Goal: Transaction & Acquisition: Purchase product/service

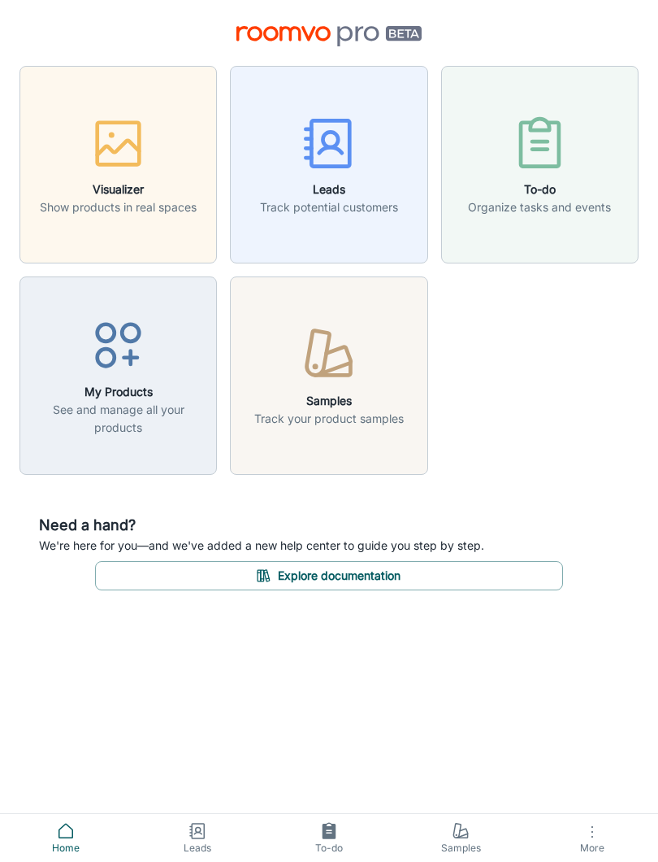
click at [302, 425] on p "Track your product samples" at bounding box center [329, 419] width 150 height 18
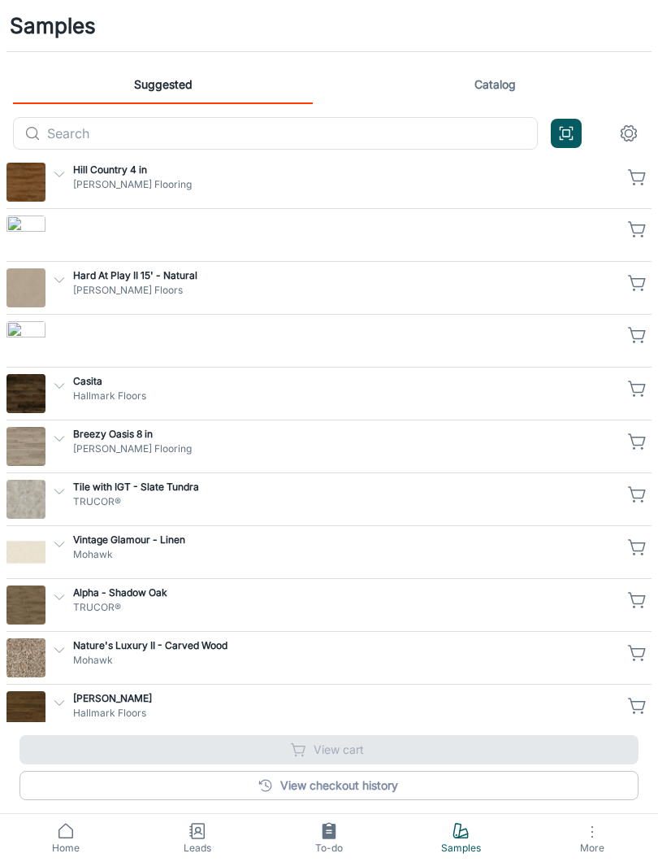
click at [85, 123] on input "text" at bounding box center [292, 133] width 491 height 33
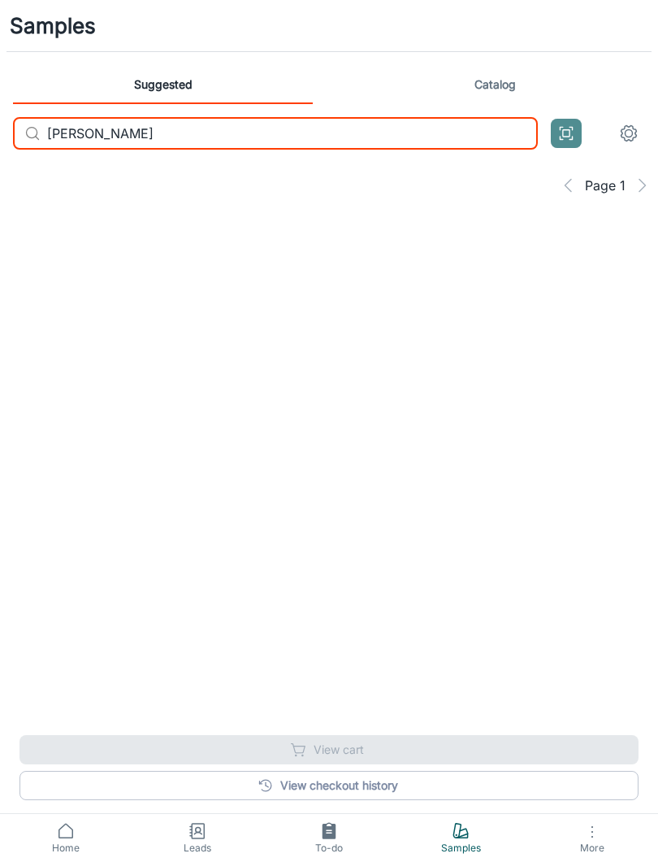
type input "[PERSON_NAME]"
click at [565, 133] on icon "Open QR code scanner" at bounding box center [567, 134] width 18 height 20
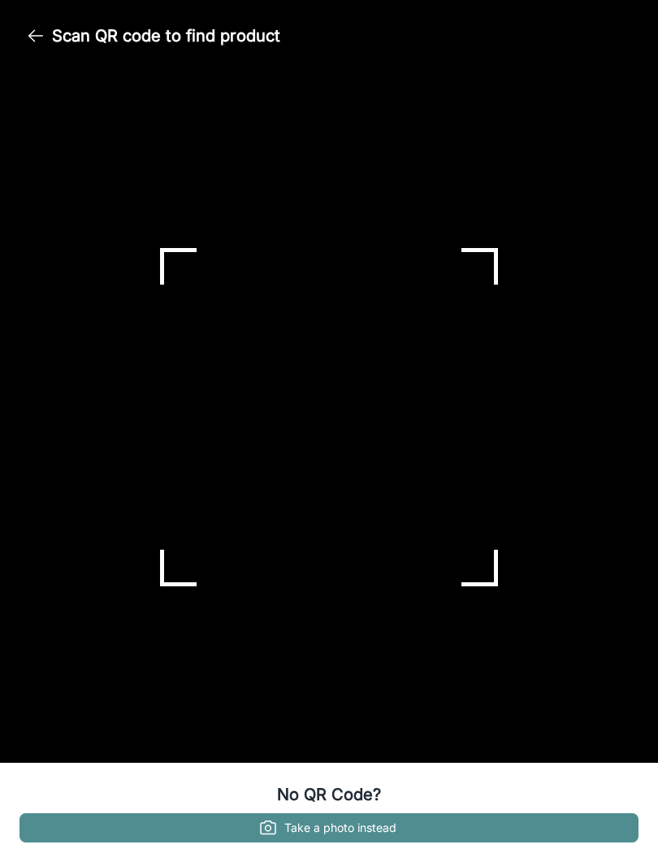
click at [262, 827] on icon "button" at bounding box center [268, 827] width 15 height 13
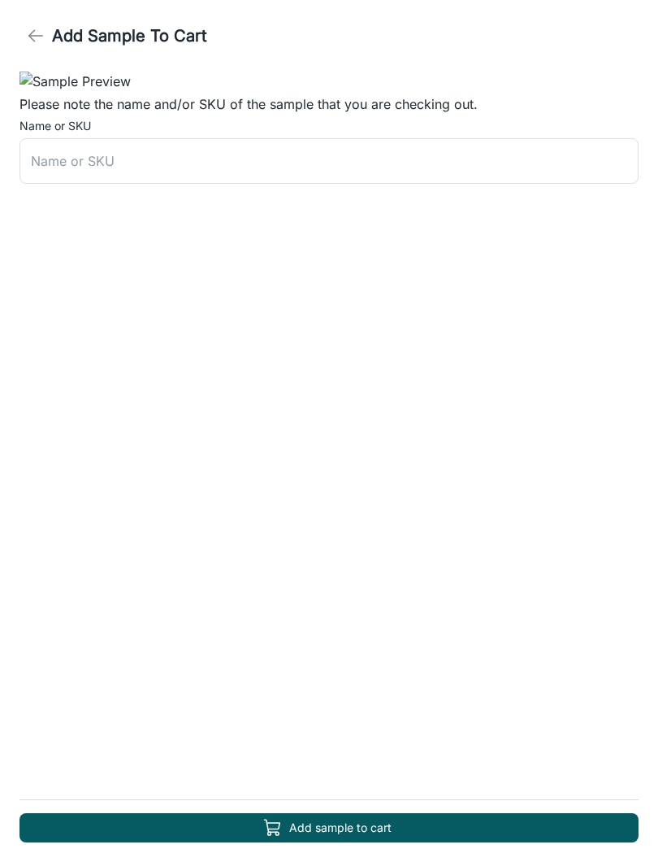
click at [38, 42] on icon "button" at bounding box center [36, 36] width 20 height 20
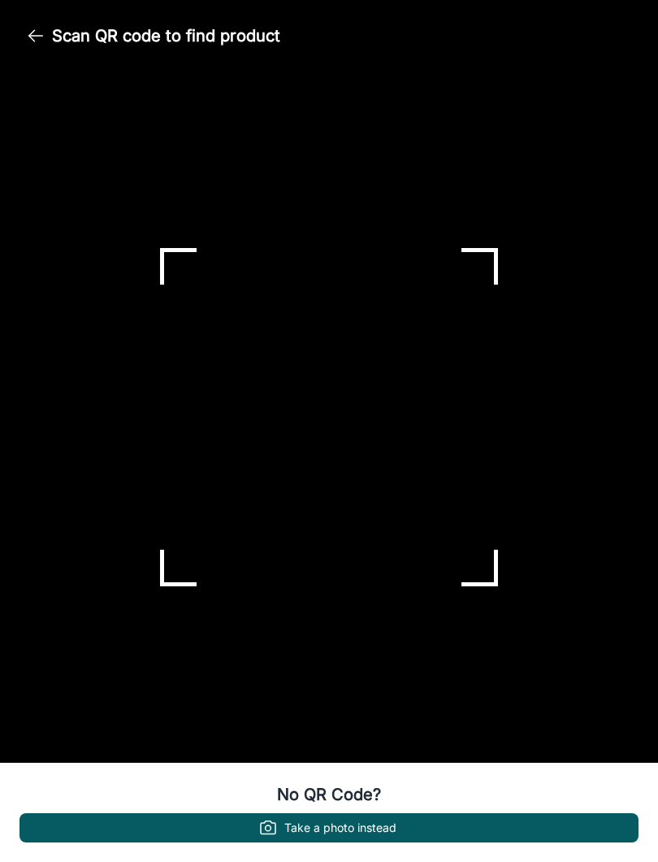
click at [450, 814] on button "Take a photo instead" at bounding box center [329, 827] width 619 height 29
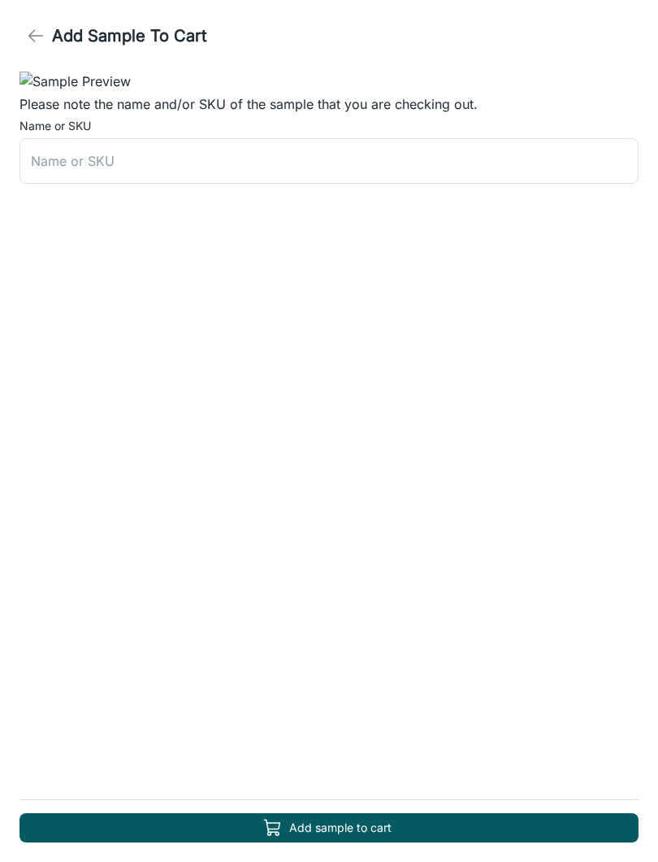
click at [37, 24] on button "button" at bounding box center [36, 36] width 33 height 33
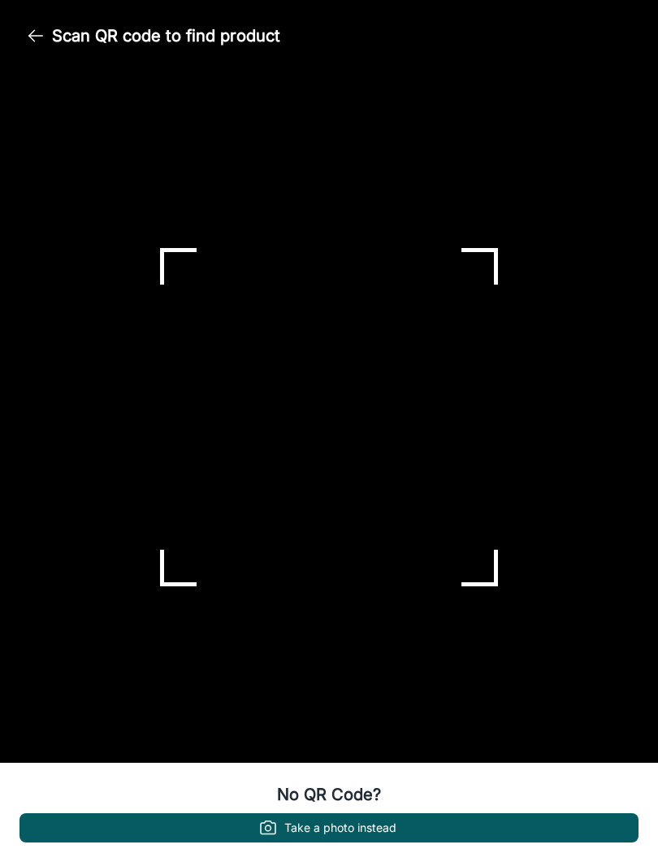
click at [275, 454] on div at bounding box center [329, 417] width 658 height 691
click at [352, 819] on button "Take a photo instead" at bounding box center [329, 827] width 619 height 29
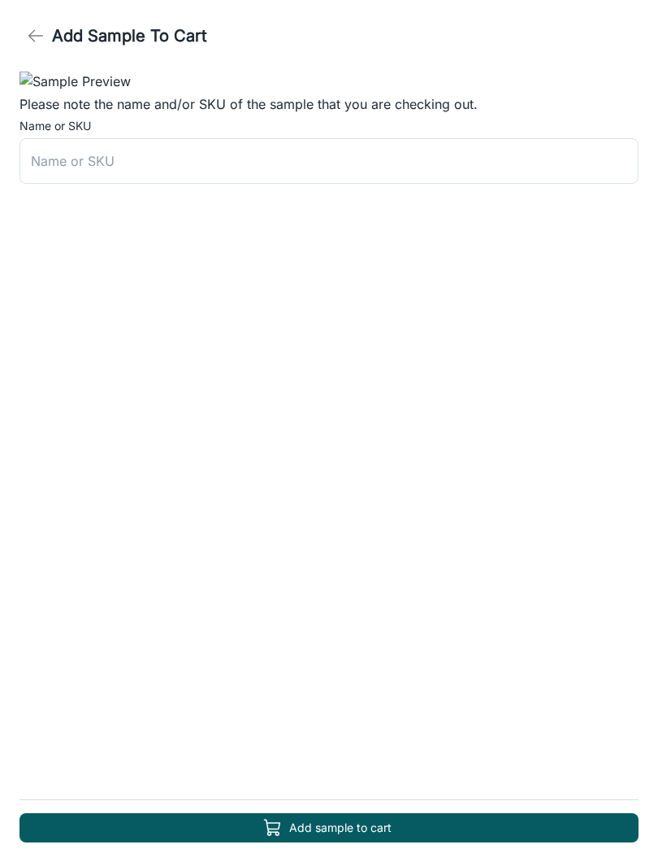
click at [39, 27] on icon "button" at bounding box center [36, 36] width 20 height 20
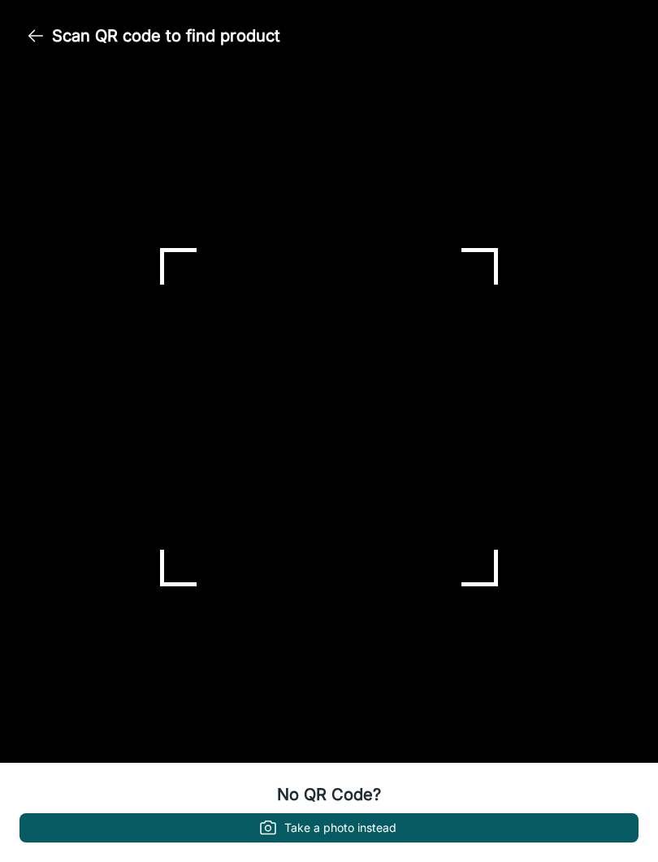
click at [263, 462] on div at bounding box center [329, 417] width 658 height 691
click at [269, 460] on div at bounding box center [329, 417] width 658 height 691
click at [282, 453] on div at bounding box center [329, 417] width 658 height 691
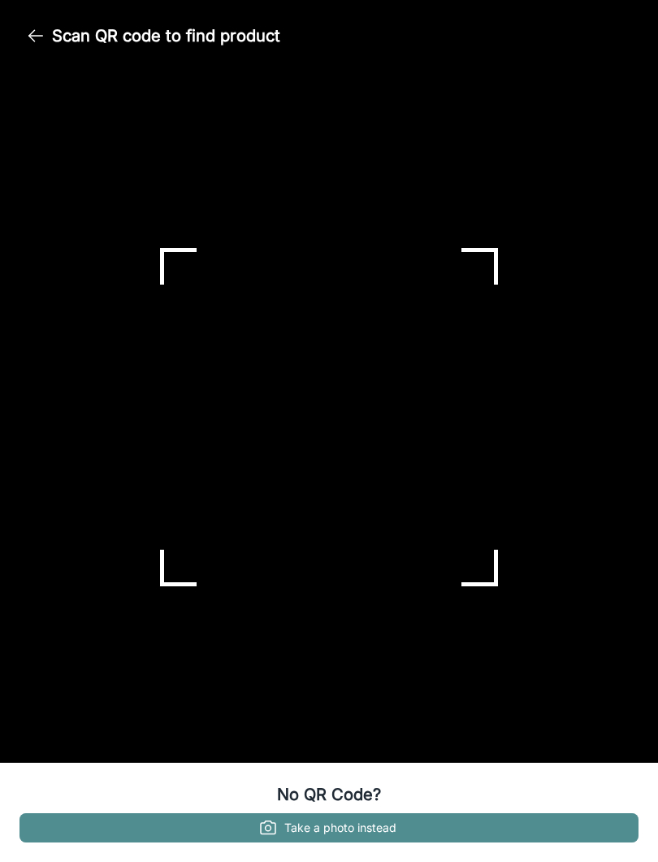
click at [244, 819] on button "Take a photo instead" at bounding box center [329, 827] width 619 height 29
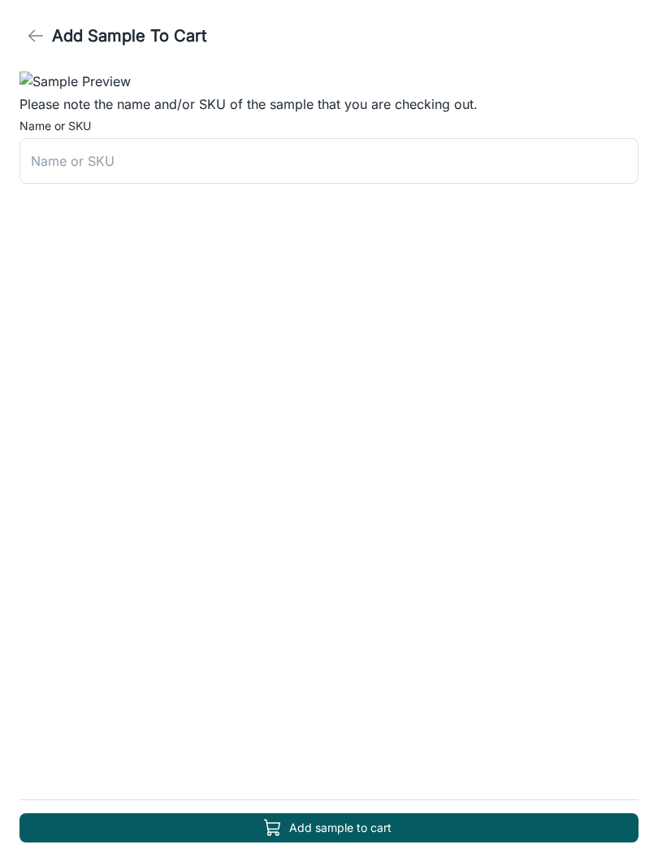
click at [40, 30] on icon "button" at bounding box center [36, 36] width 20 height 20
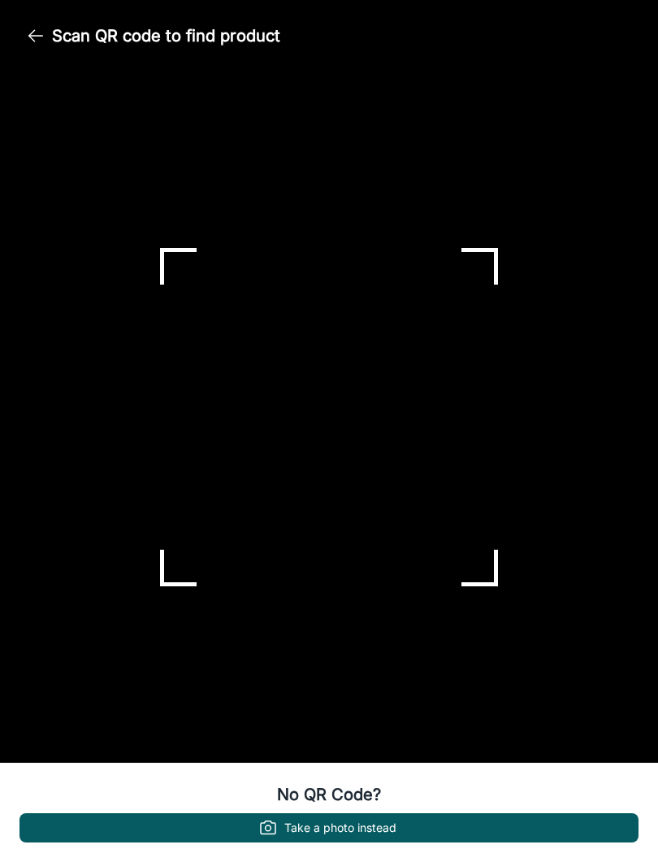
click at [431, 819] on button "Take a photo instead" at bounding box center [329, 827] width 619 height 29
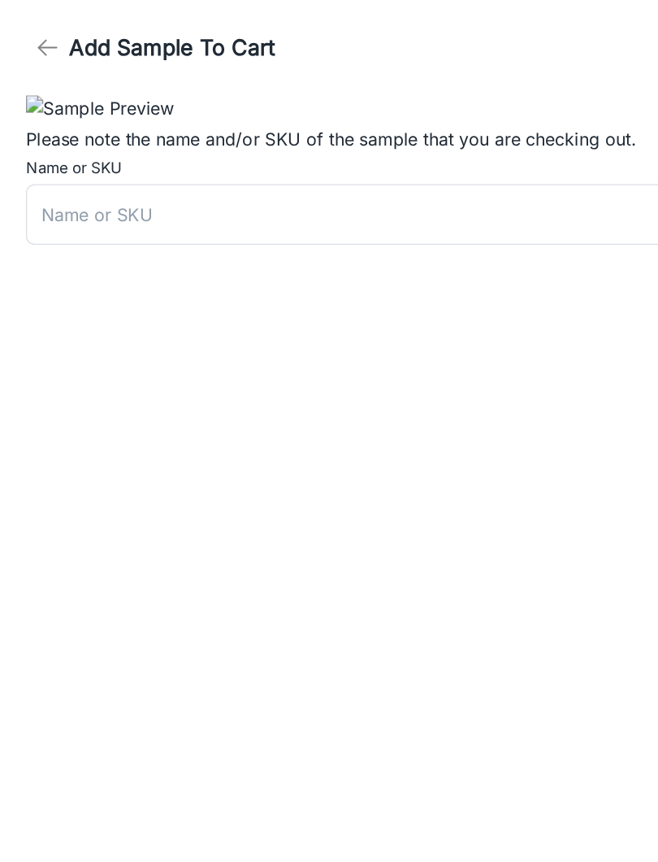
click at [46, 37] on button "button" at bounding box center [36, 36] width 33 height 33
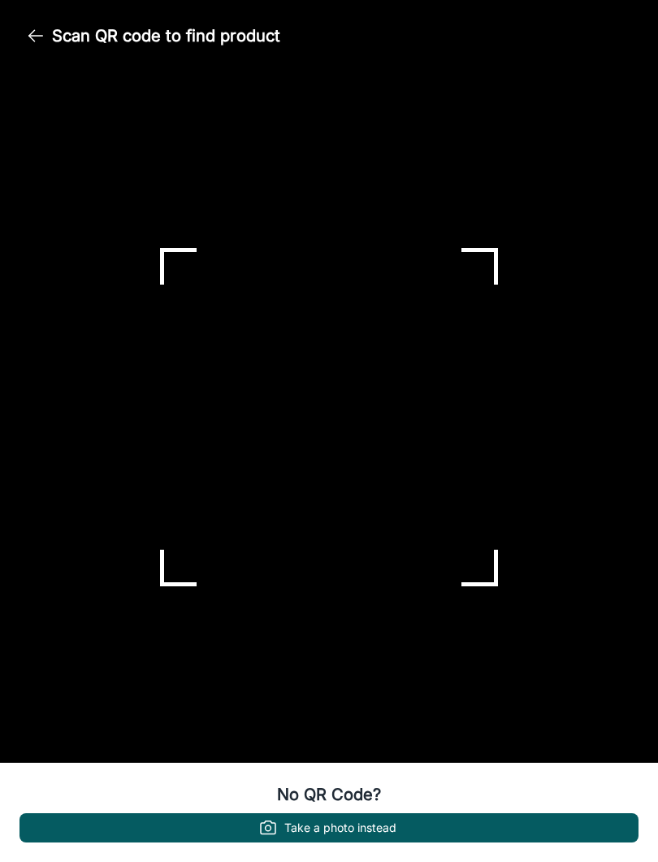
click at [484, 818] on button "Take a photo instead" at bounding box center [329, 827] width 619 height 29
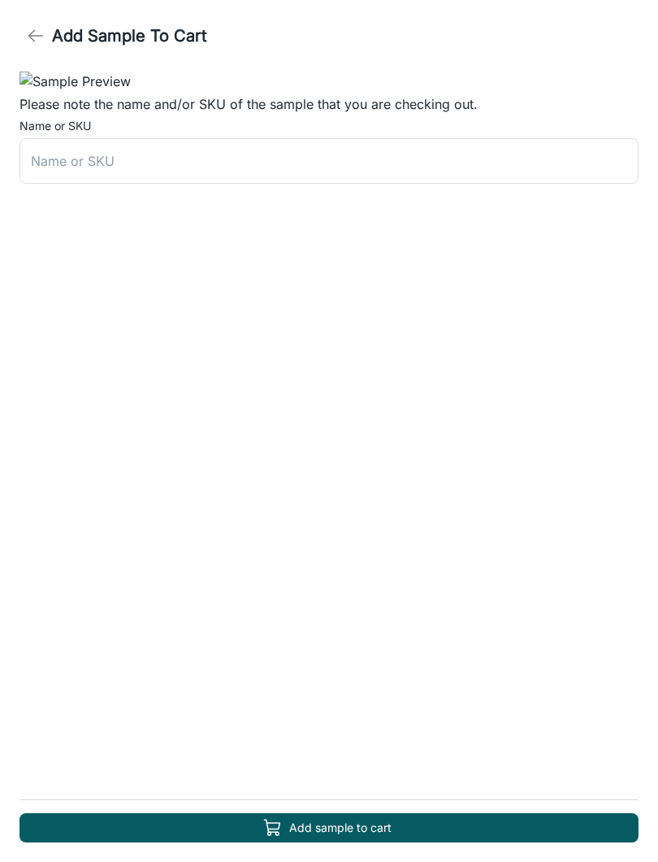
click at [33, 30] on icon "button" at bounding box center [36, 36] width 20 height 20
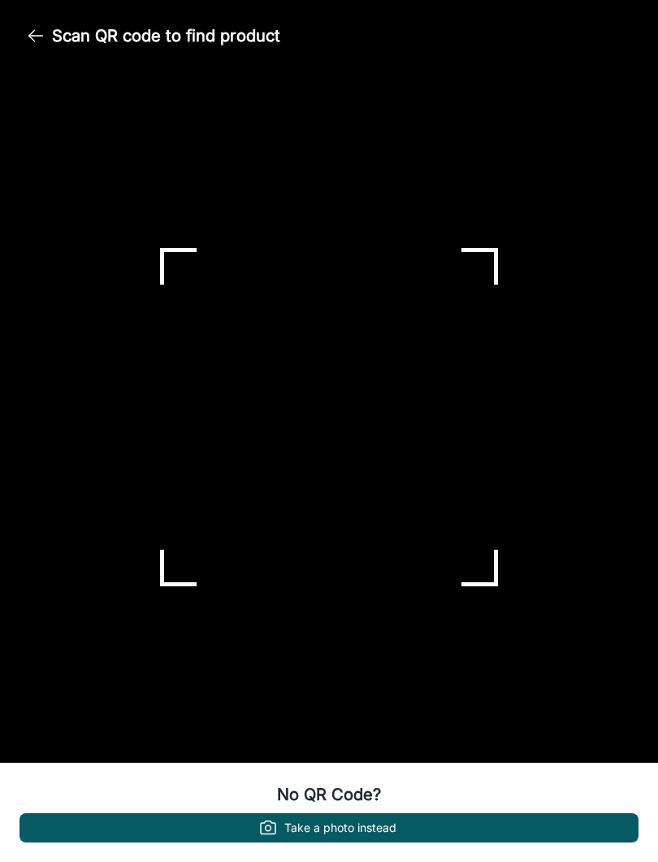
click at [484, 807] on div "No QR Code? Take a photo instead" at bounding box center [329, 811] width 658 height 99
click at [481, 802] on div "No QR Code? Take a photo instead" at bounding box center [329, 811] width 658 height 99
click at [480, 802] on div "No QR Code? Take a photo instead" at bounding box center [329, 811] width 658 height 99
click at [481, 809] on div "No QR Code? Take a photo instead" at bounding box center [329, 811] width 658 height 99
click at [451, 824] on button "Take a photo instead" at bounding box center [329, 827] width 619 height 29
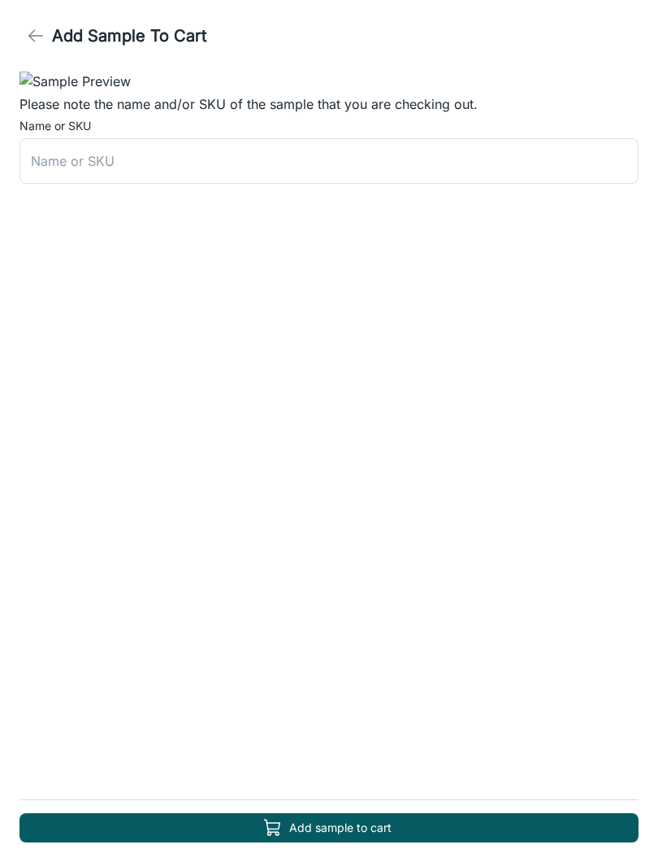
scroll to position [154, 0]
click at [61, 184] on input "text" at bounding box center [329, 161] width 619 height 46
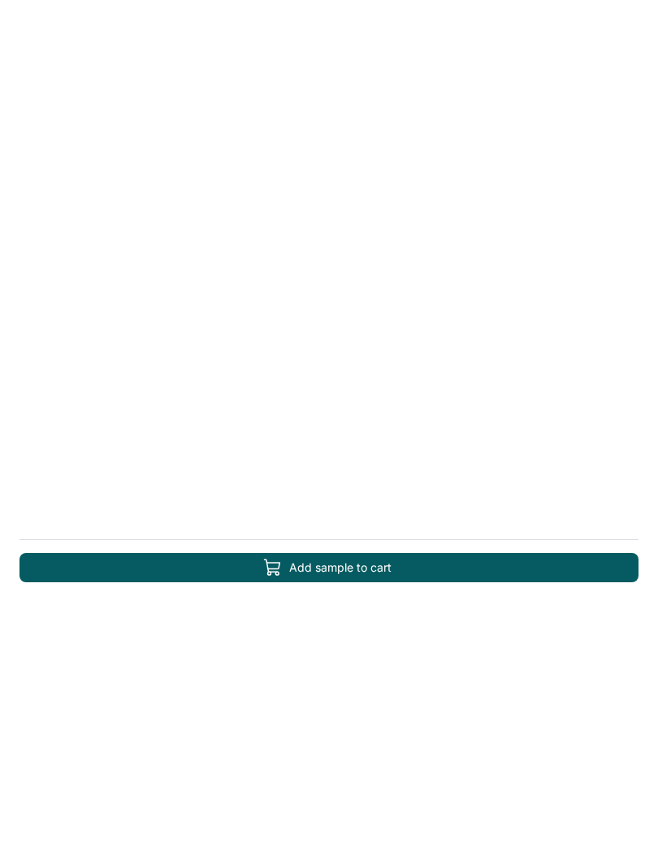
type input "[PERSON_NAME]"
click at [241, 813] on button "Add sample to cart" at bounding box center [329, 827] width 619 height 29
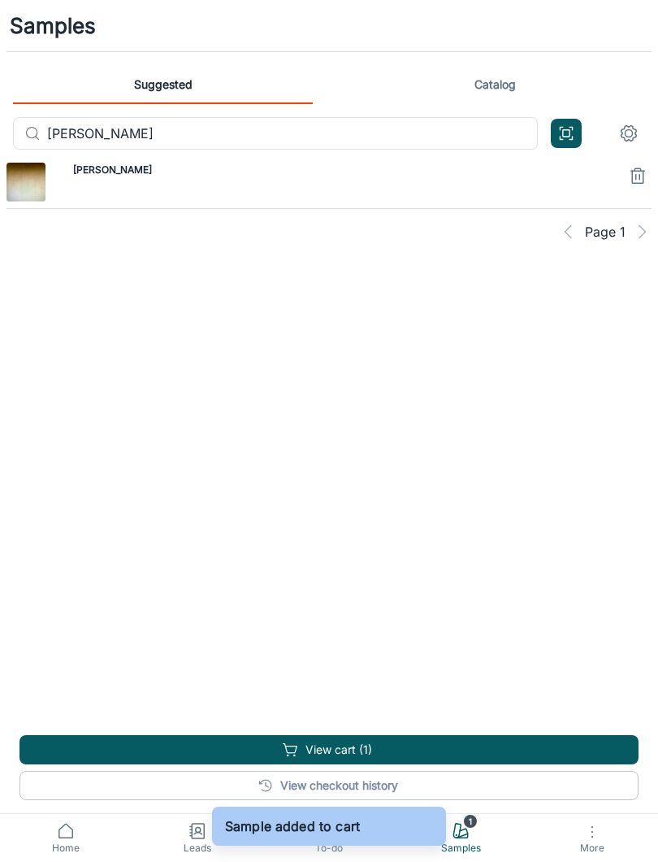
click at [122, 126] on input "[PERSON_NAME]" at bounding box center [292, 133] width 491 height 33
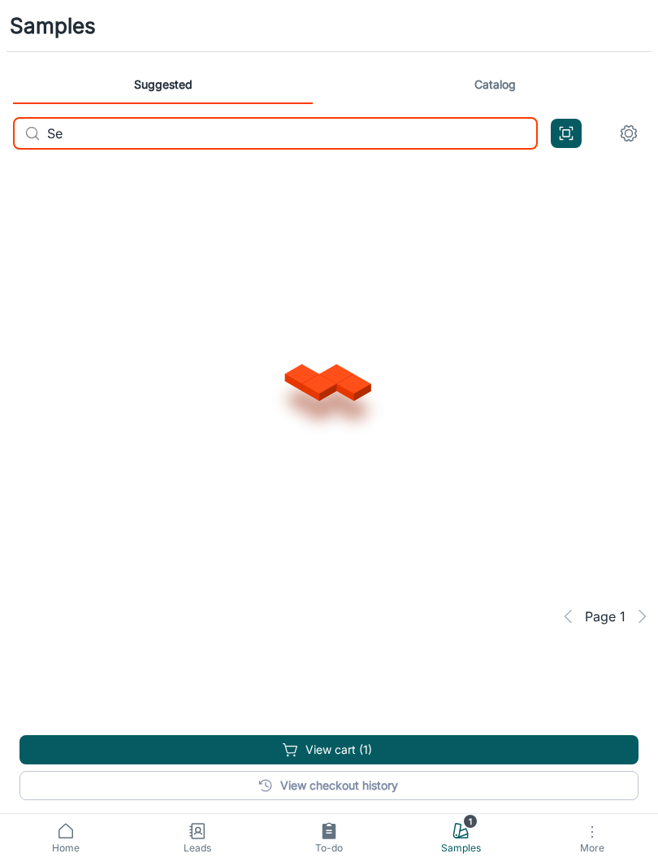
type input "S"
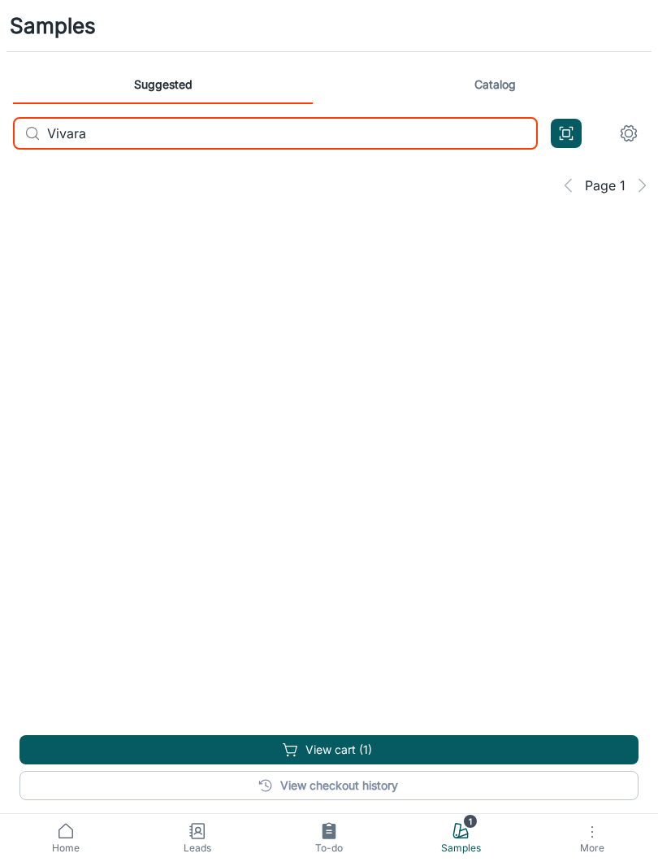
click at [472, 76] on link "Catalog" at bounding box center [495, 84] width 300 height 39
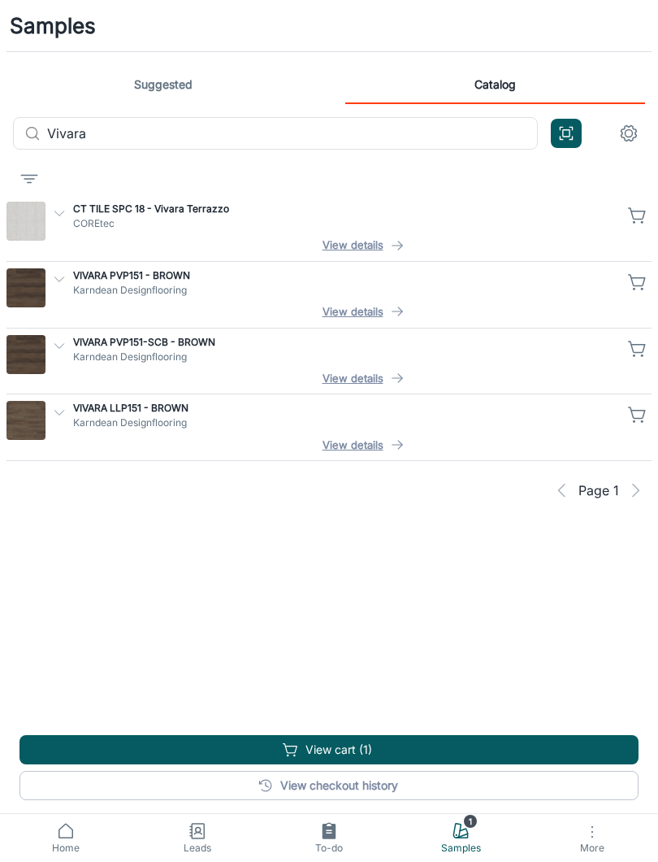
click at [638, 213] on icon "button" at bounding box center [638, 216] width 20 height 20
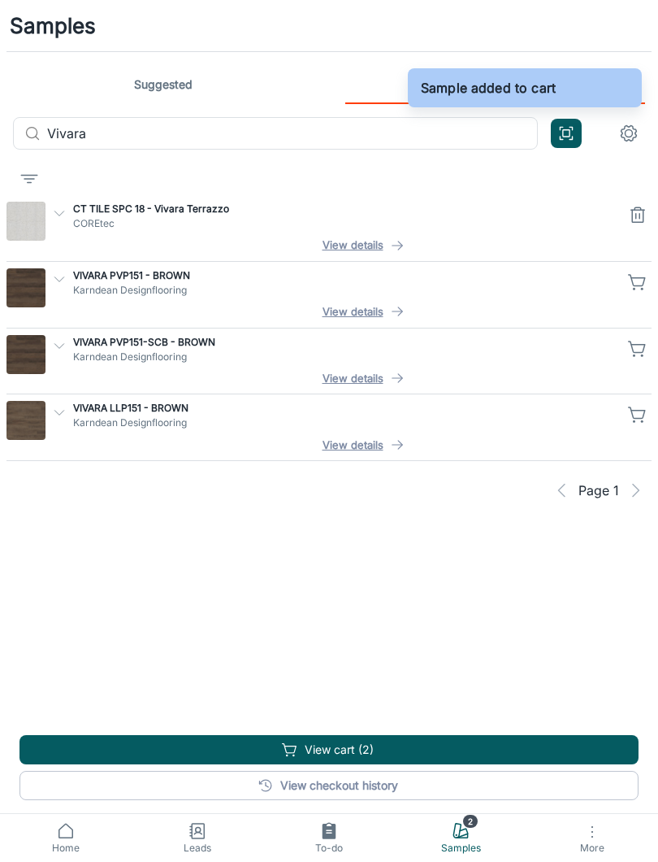
click at [298, 134] on input "Vivara" at bounding box center [292, 133] width 491 height 33
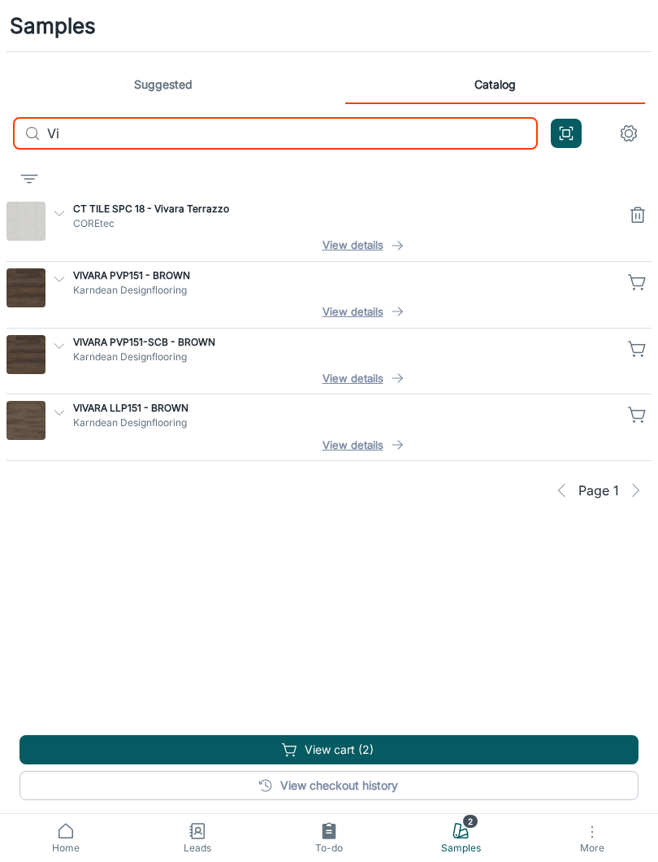
type input "V"
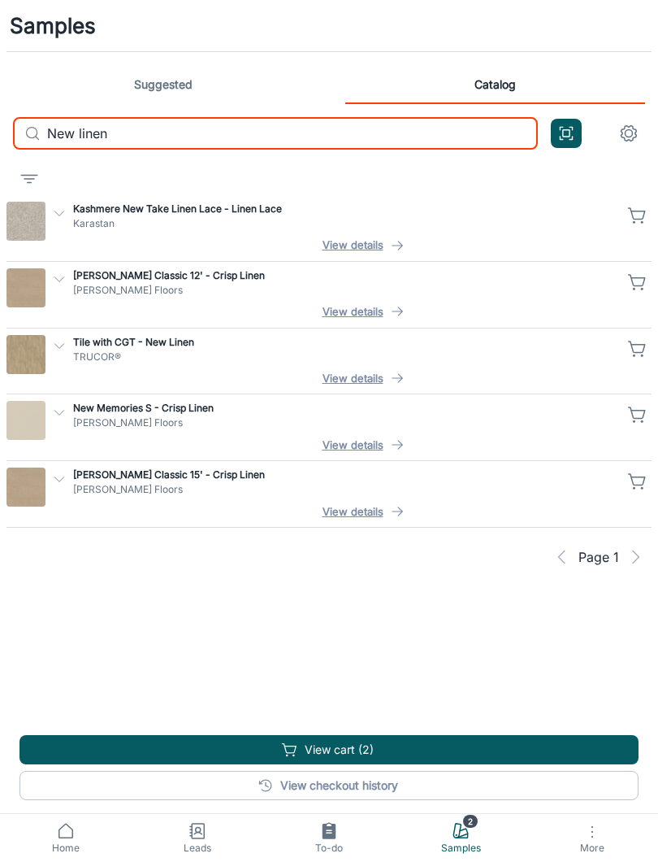
click at [647, 346] on icon "button" at bounding box center [638, 349] width 20 height 20
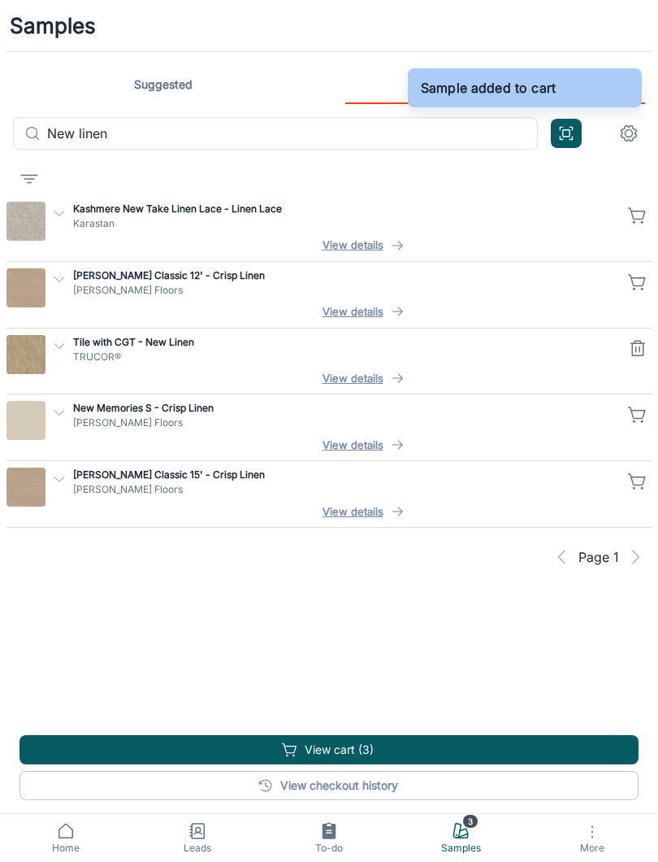
click at [262, 137] on input "New linen" at bounding box center [292, 133] width 491 height 33
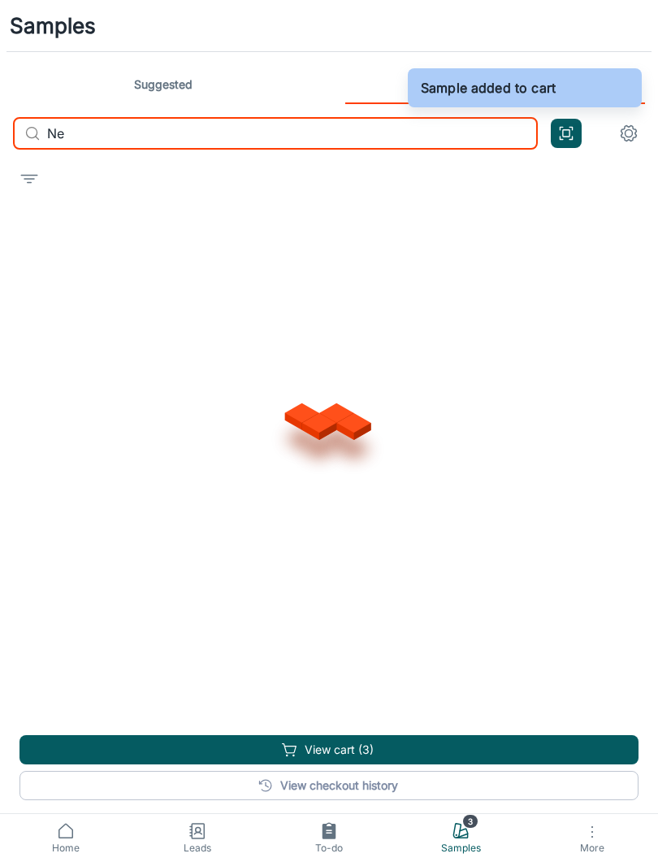
type input "N"
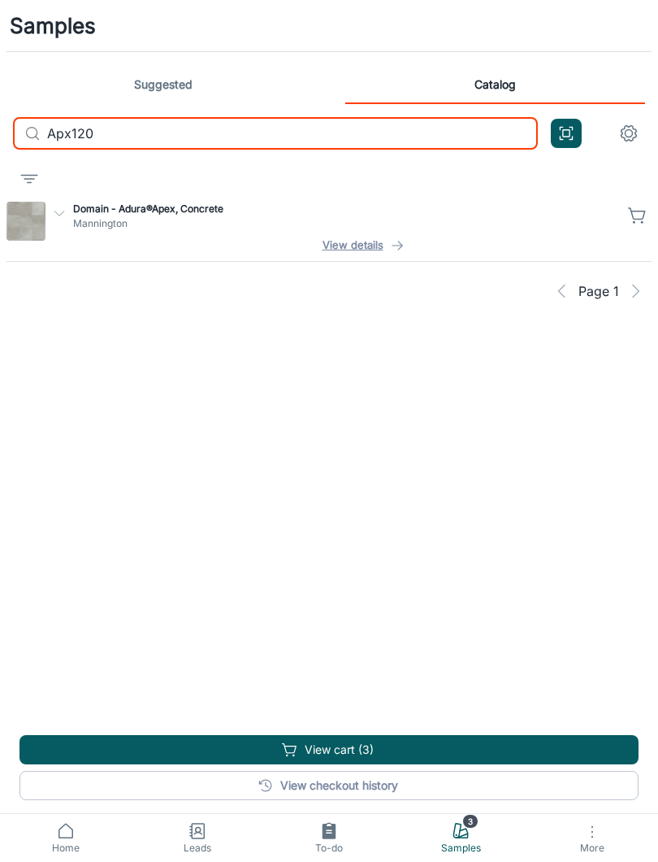
click at [646, 217] on icon "button" at bounding box center [638, 216] width 20 height 20
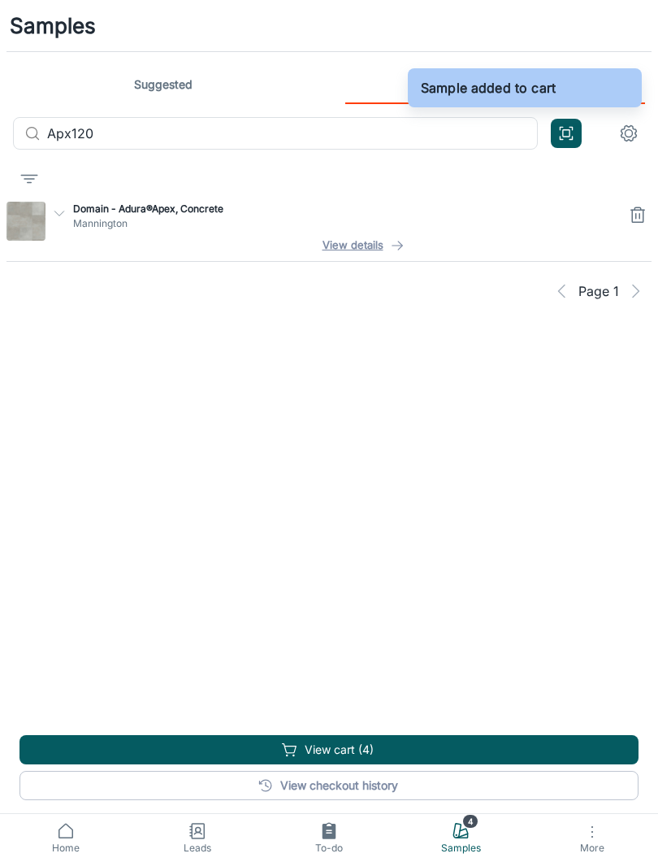
click at [429, 740] on button "View cart (4)" at bounding box center [329, 749] width 619 height 29
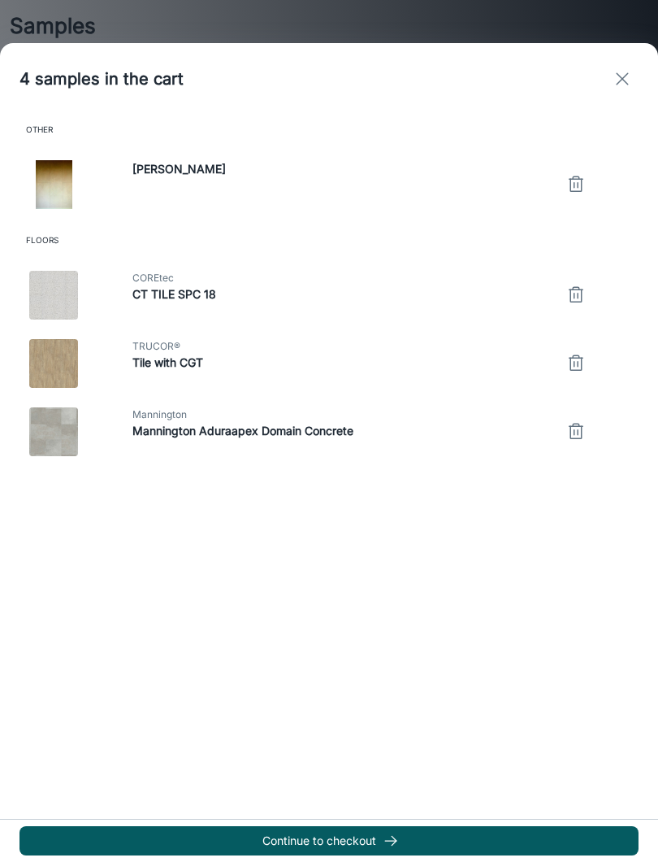
click at [237, 830] on button "Continue to checkout" at bounding box center [329, 840] width 619 height 29
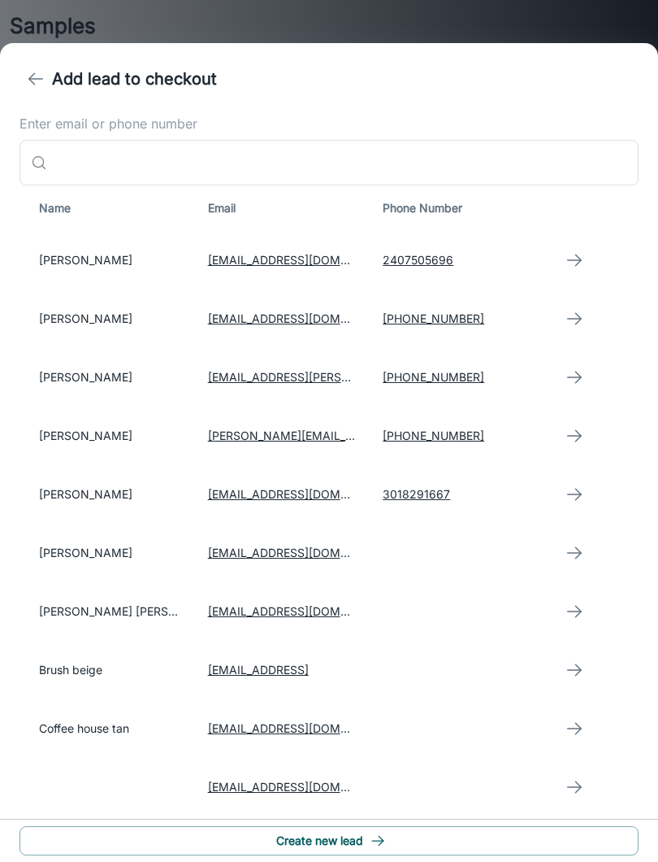
click at [571, 254] on icon "button" at bounding box center [575, 260] width 20 height 20
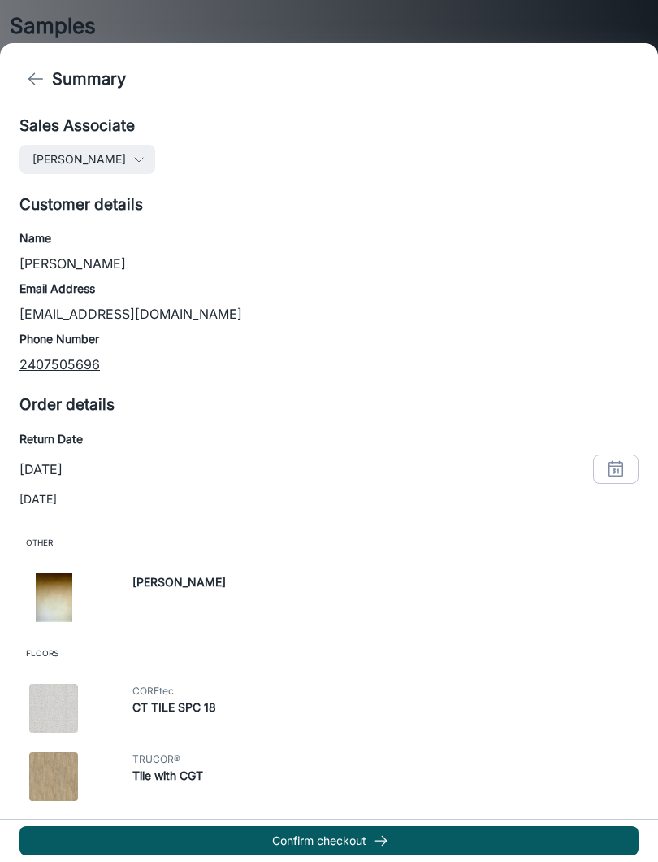
click at [626, 469] on button "button" at bounding box center [616, 468] width 46 height 29
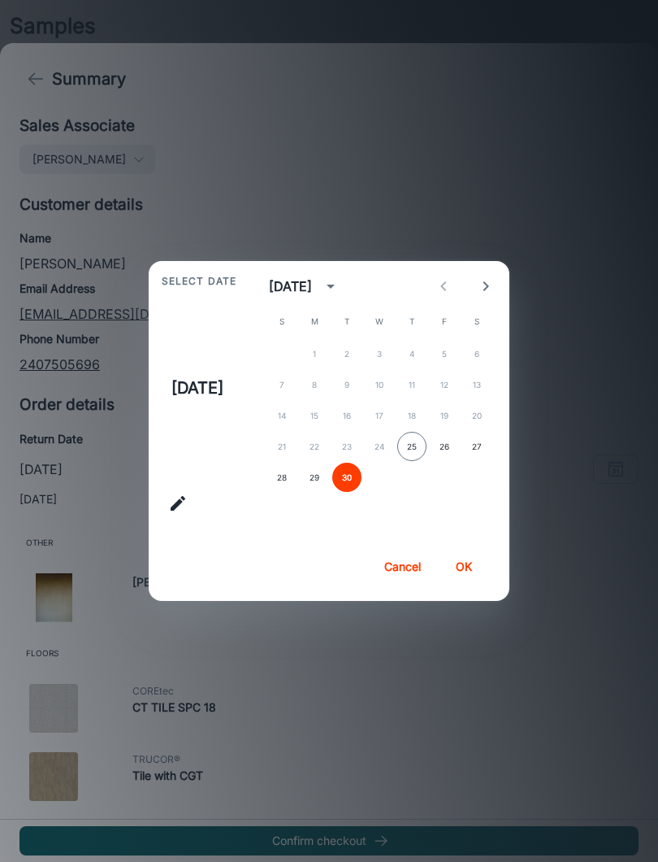
click at [496, 280] on icon "Next month" at bounding box center [486, 286] width 20 height 20
click at [423, 349] on button "2" at bounding box center [411, 353] width 29 height 29
click at [471, 566] on button "OK" at bounding box center [464, 566] width 52 height 29
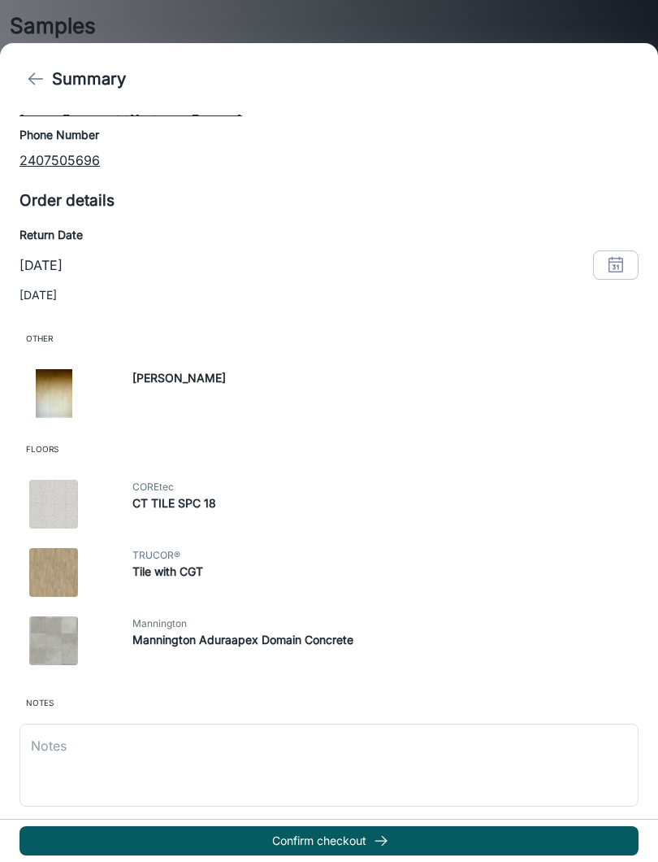
scroll to position [203, 0]
click at [297, 847] on button "Confirm checkout" at bounding box center [329, 840] width 619 height 29
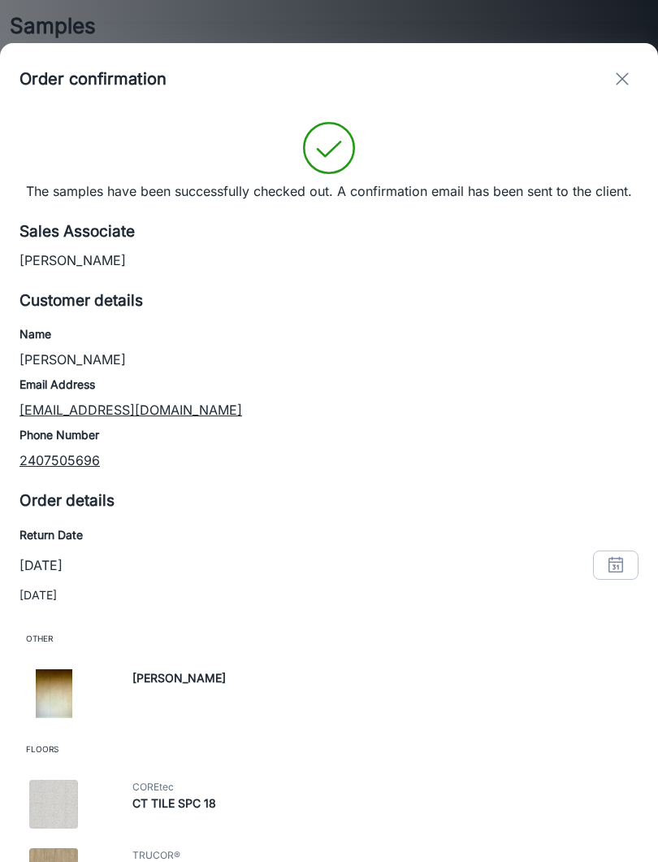
click at [54, 697] on img at bounding box center [53, 693] width 49 height 49
click at [193, 682] on h6 "[PERSON_NAME]" at bounding box center [387, 678] width 510 height 18
click at [195, 666] on div "[PERSON_NAME]" at bounding box center [385, 692] width 513 height 52
click at [193, 785] on span "COREtec" at bounding box center [387, 787] width 510 height 15
click at [169, 795] on h6 "CT TILE SPC 18" at bounding box center [387, 803] width 510 height 18
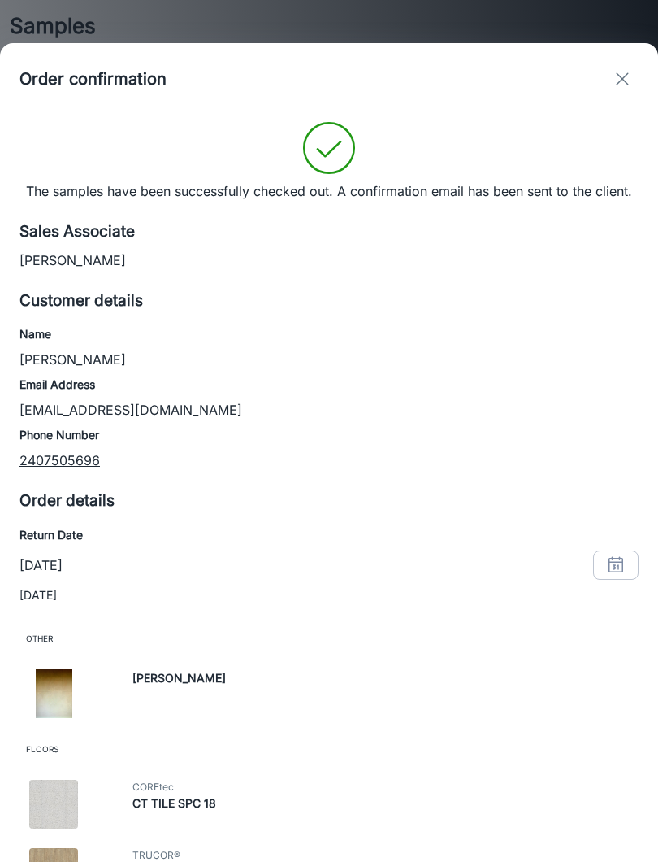
click at [76, 794] on img at bounding box center [53, 804] width 49 height 49
click at [115, 770] on div "COREtec CT TILE SPC 18" at bounding box center [333, 801] width 626 height 62
click at [622, 67] on button "exit" at bounding box center [622, 79] width 33 height 33
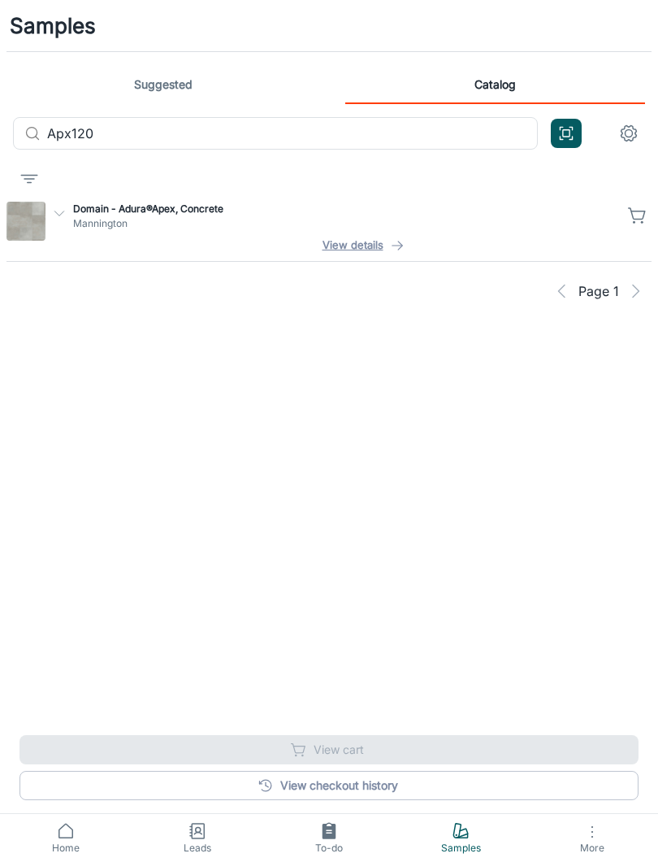
click at [463, 138] on input "Apx120" at bounding box center [292, 133] width 491 height 33
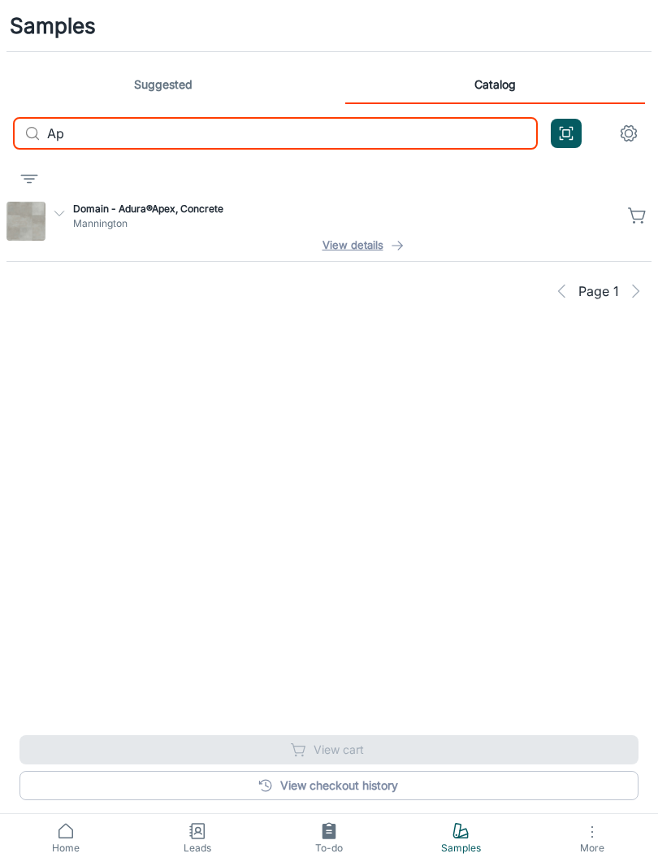
type input "A"
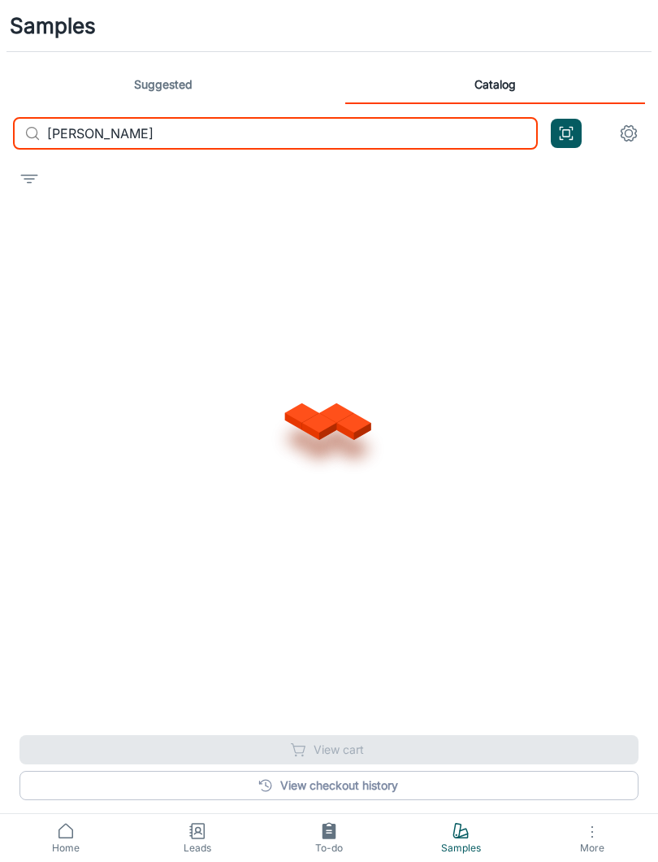
type input "[PERSON_NAME]"
